Goal: Use online tool/utility: Utilize a website feature to perform a specific function

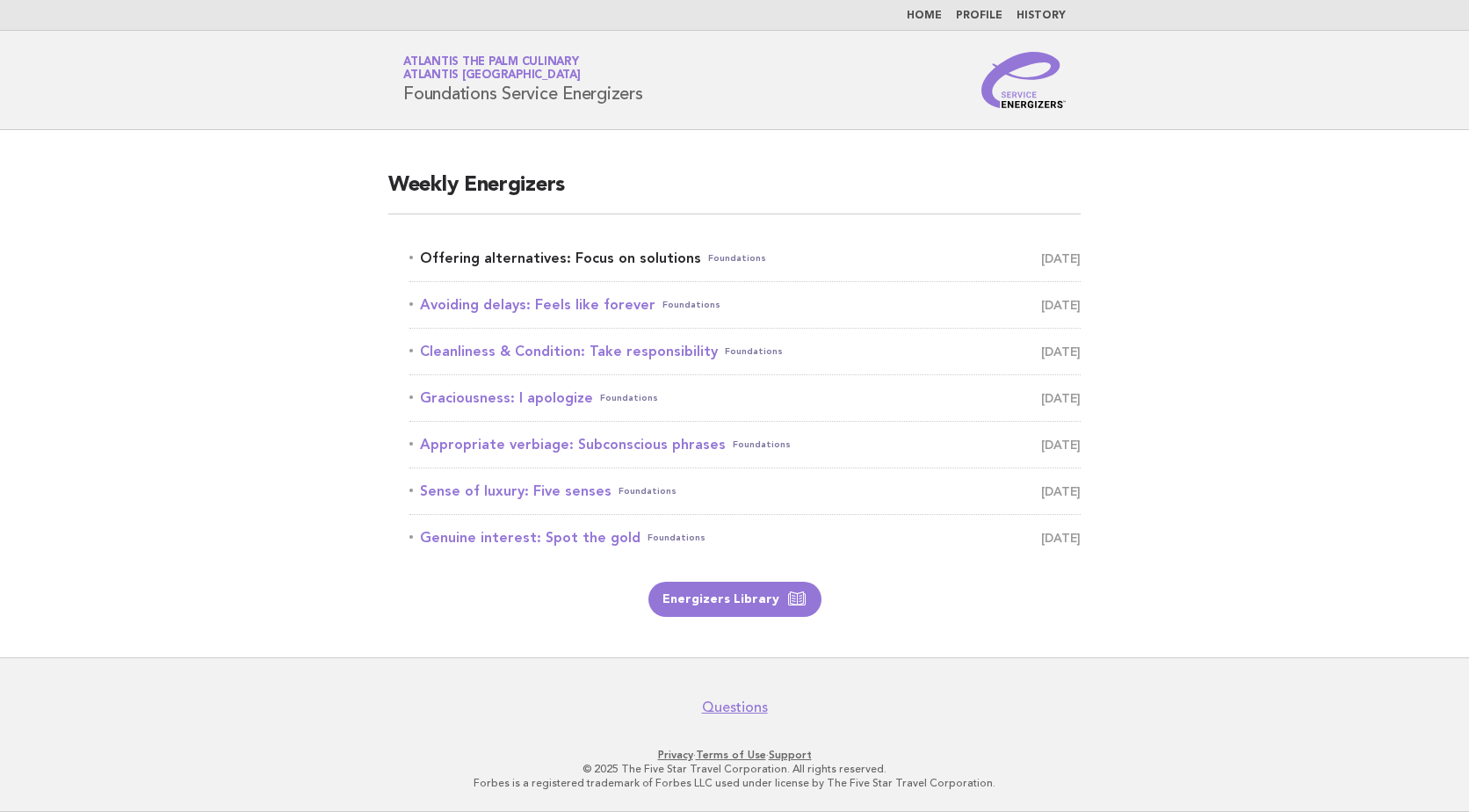
click at [594, 257] on link "Offering alternatives: Focus on solutions Foundations [DATE]" at bounding box center [746, 258] width 671 height 25
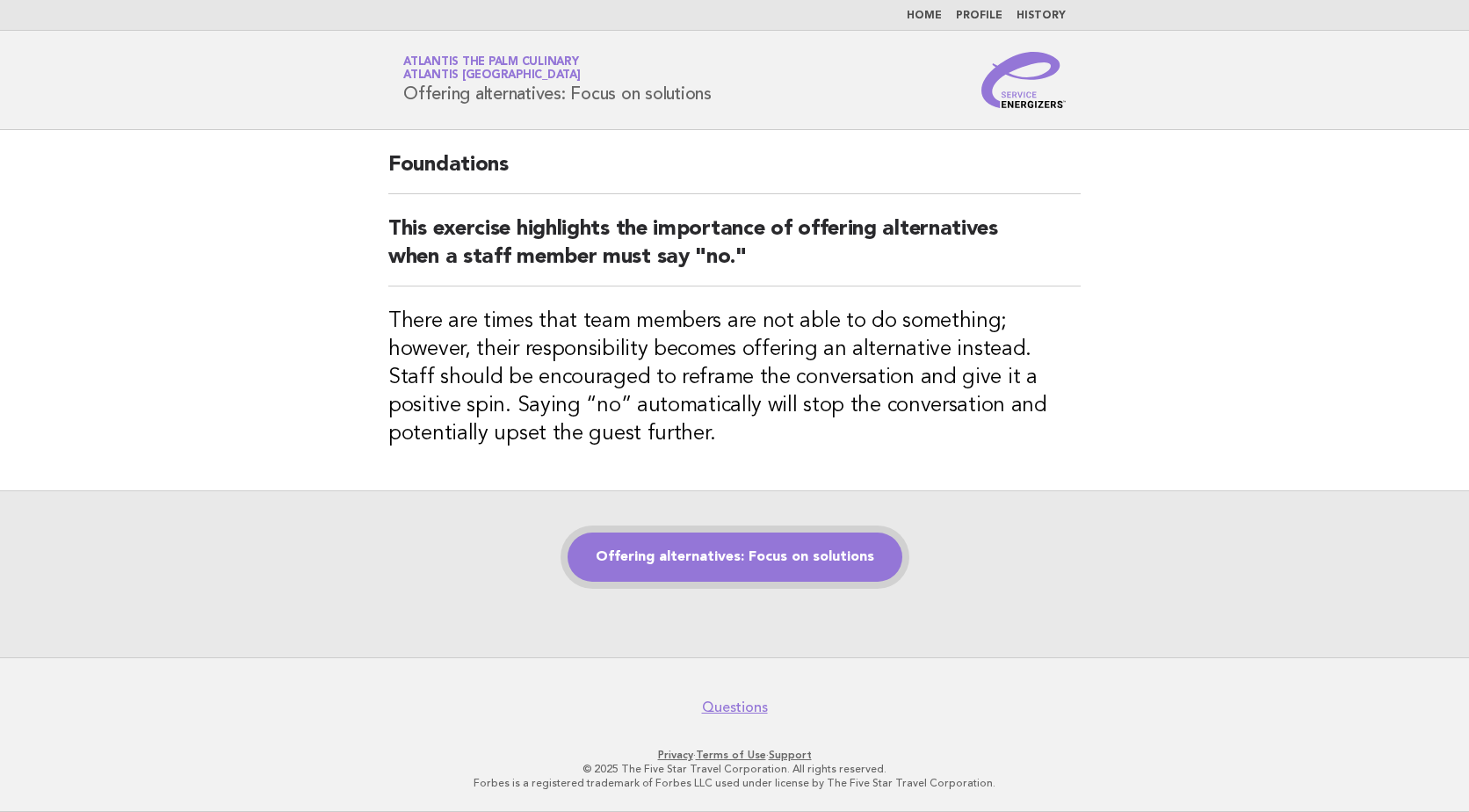
click at [725, 566] on link "Offering alternatives: Focus on solutions" at bounding box center [734, 556] width 335 height 49
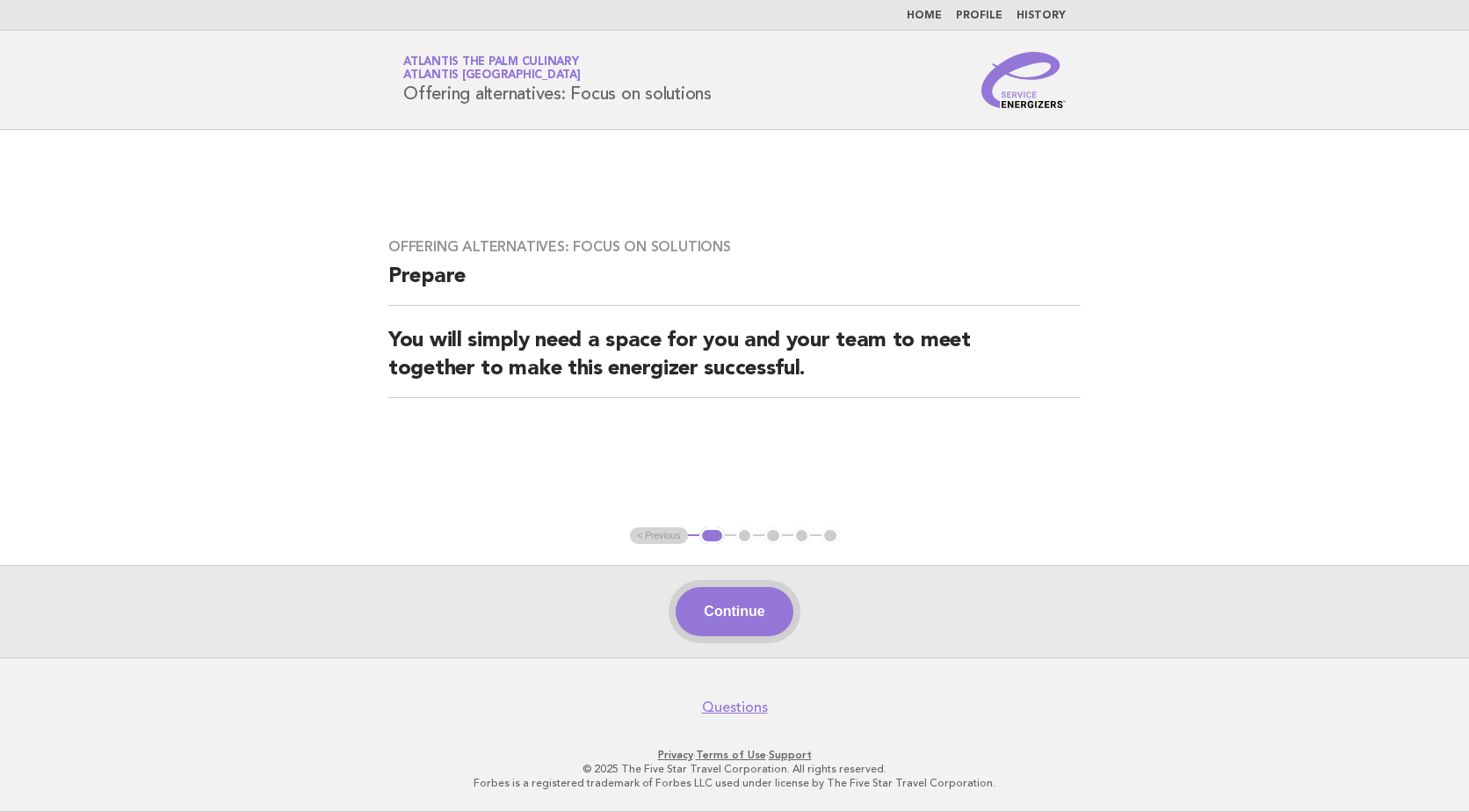
click at [760, 599] on button "Continue" at bounding box center [734, 611] width 117 height 49
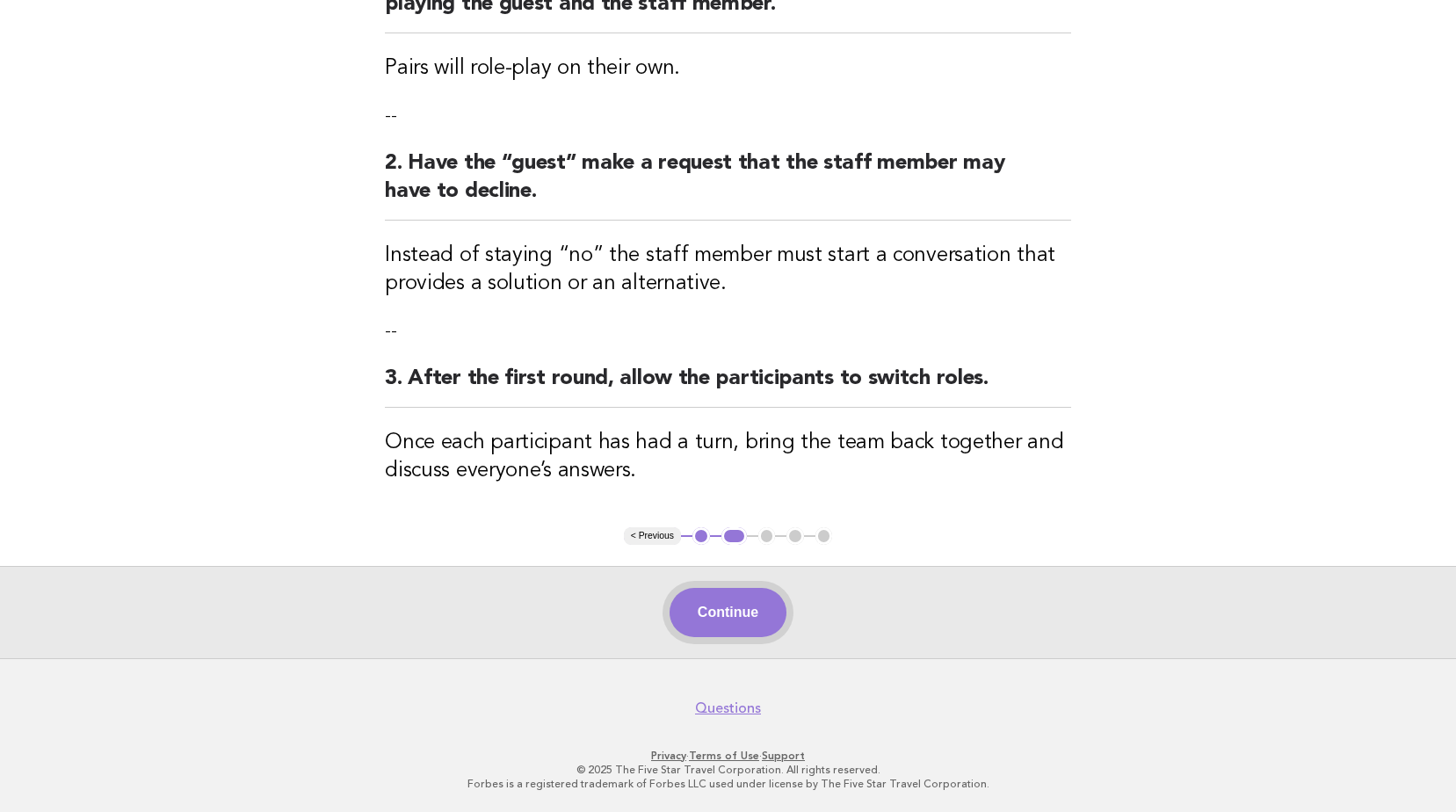
click at [746, 605] on button "Continue" at bounding box center [728, 612] width 117 height 49
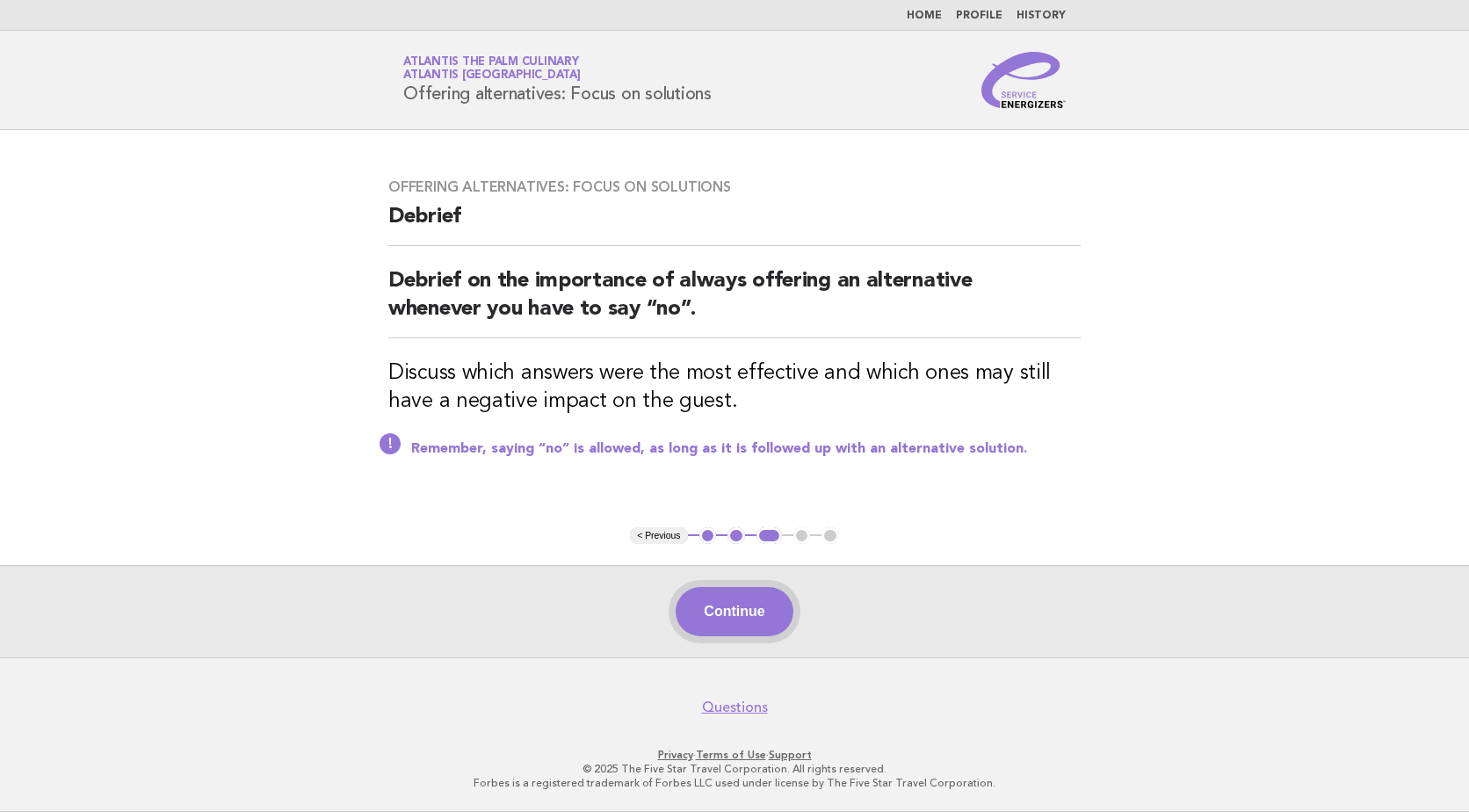
click at [753, 625] on button "Continue" at bounding box center [734, 611] width 117 height 49
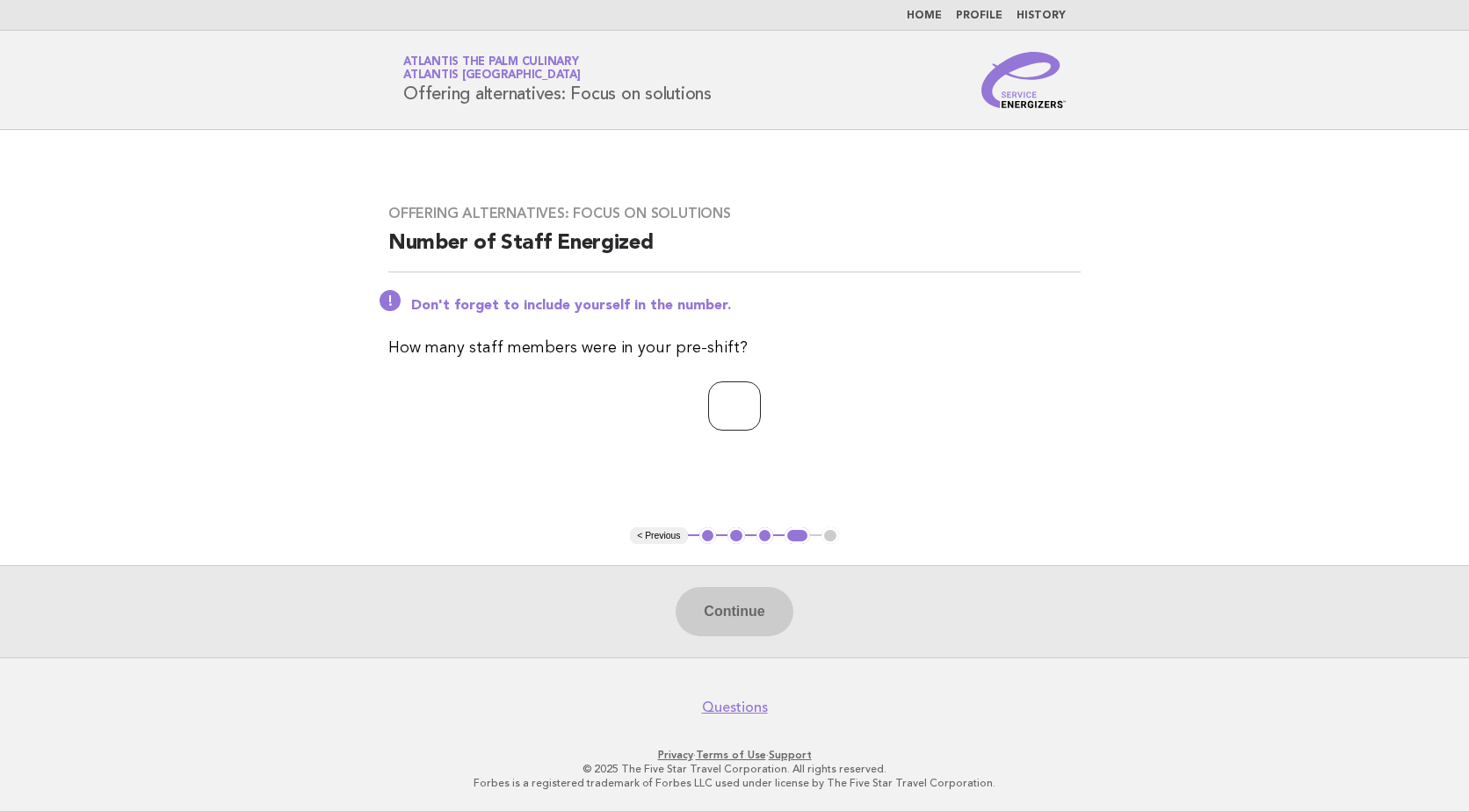
click at [721, 426] on input "number" at bounding box center [734, 405] width 53 height 49
type input "**"
drag, startPoint x: 733, startPoint y: 603, endPoint x: 740, endPoint y: 788, distance: 185.1
click at [734, 604] on button "Continue" at bounding box center [734, 611] width 117 height 49
